Goal: Task Accomplishment & Management: Manage account settings

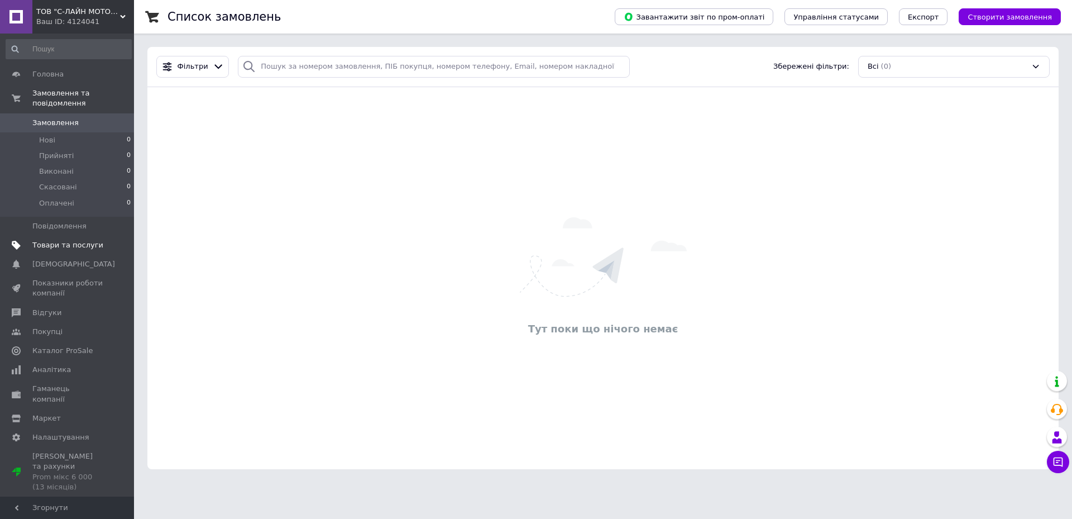
click at [74, 240] on span "Товари та послуги" at bounding box center [67, 245] width 71 height 10
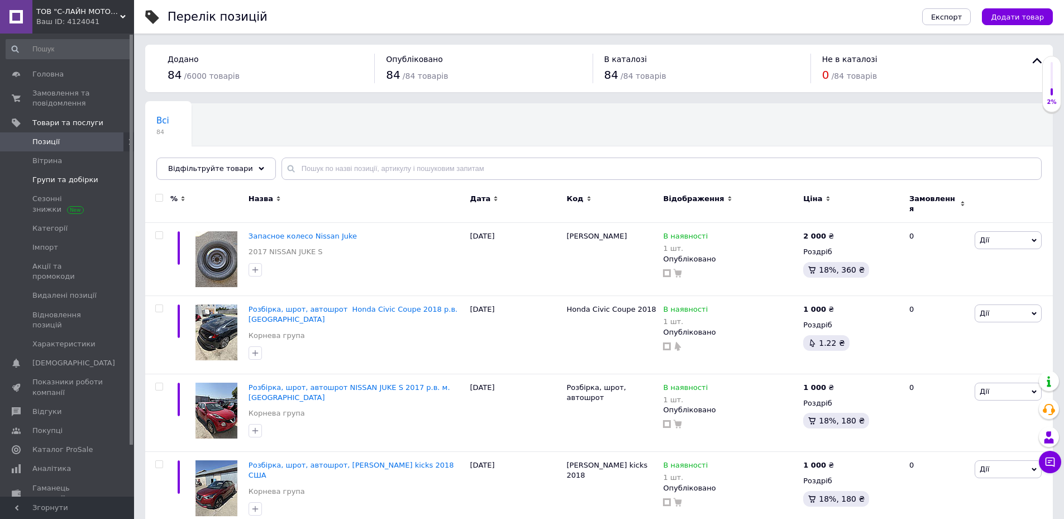
click at [70, 184] on span "Групи та добірки" at bounding box center [65, 180] width 66 height 10
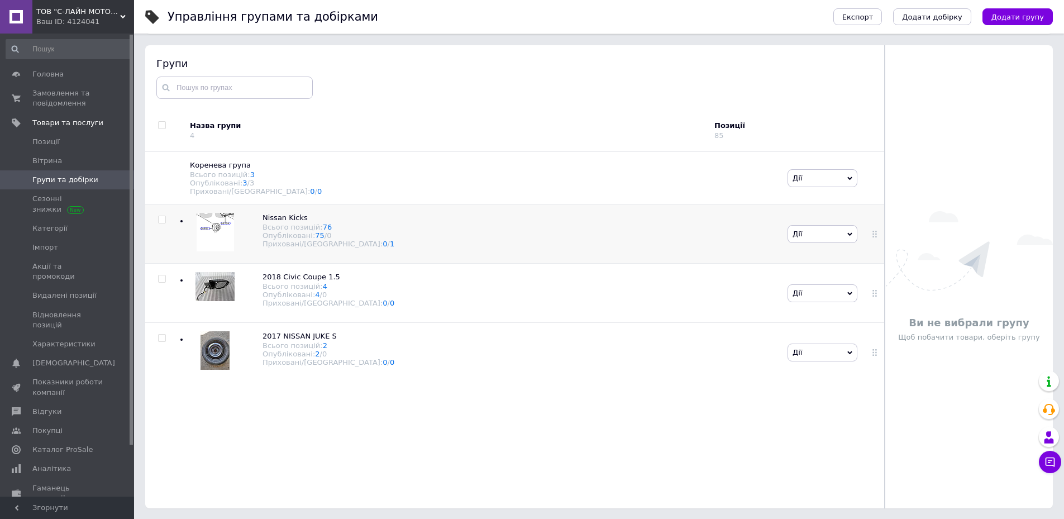
scroll to position [63, 0]
click at [369, 231] on div "Nissan Kicks Всього позицій: 76 Опубліковані: 75 / 0 Приховані/Видалені: 0 / 1" at bounding box center [482, 233] width 606 height 59
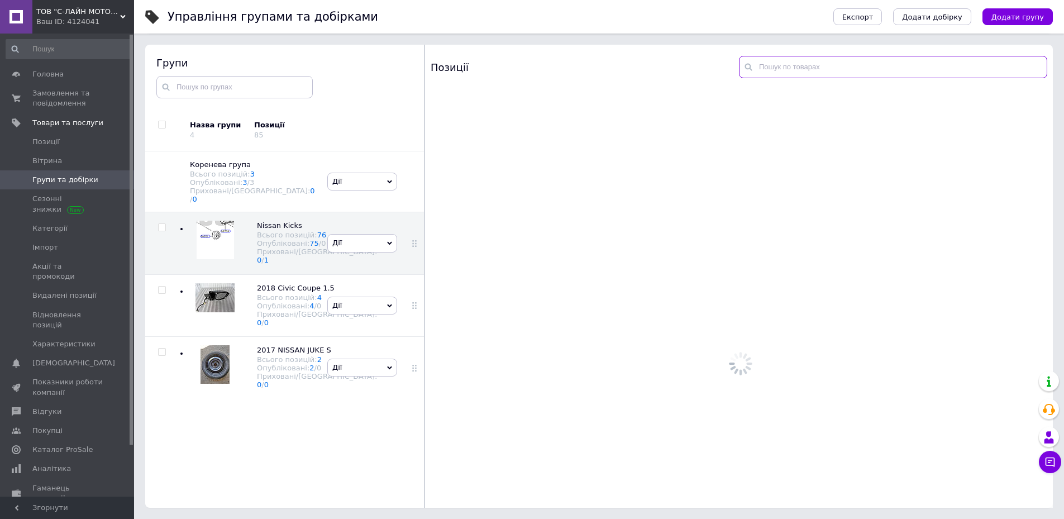
click at [827, 73] on input "text" at bounding box center [893, 67] width 308 height 22
type input "g"
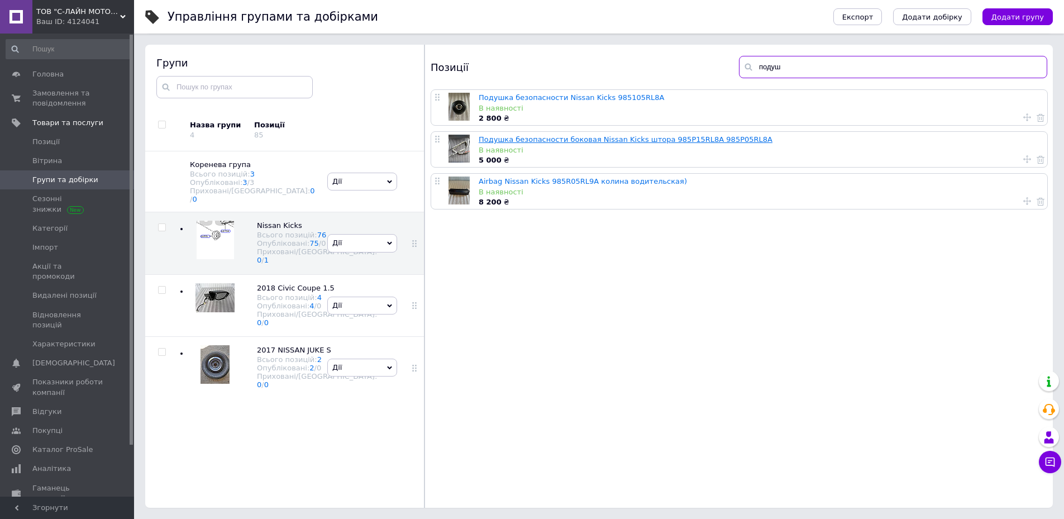
type input "подуш"
